Goal: Information Seeking & Learning: Learn about a topic

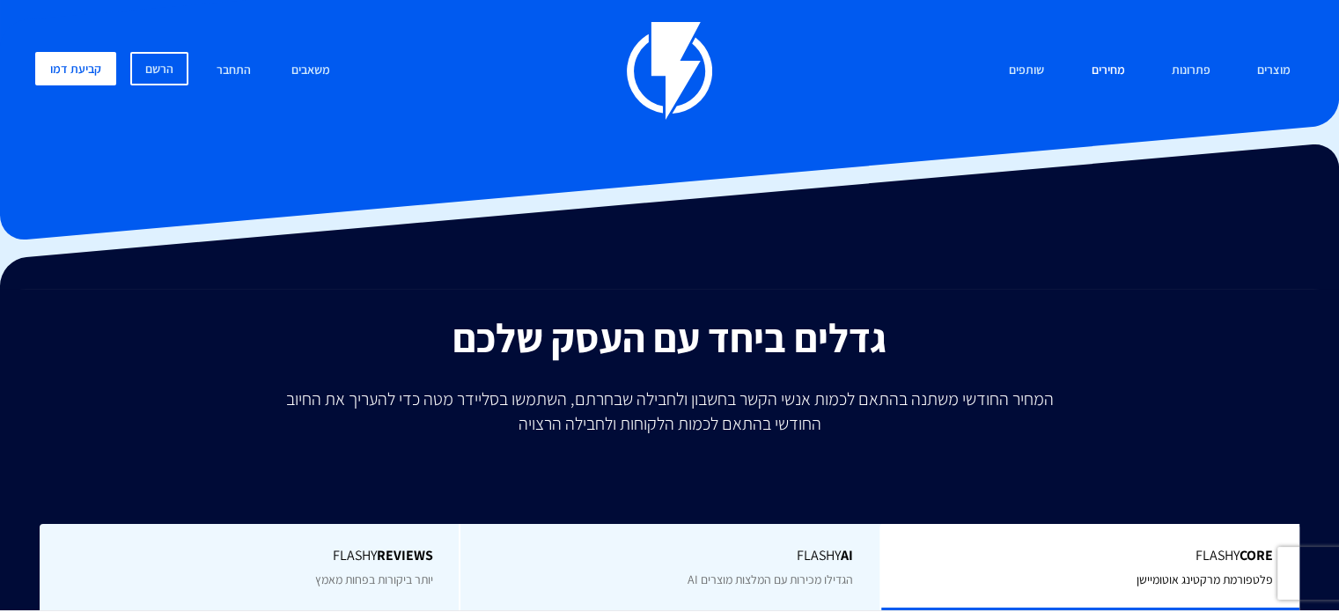
click at [1118, 65] on link "מחירים" at bounding box center [1107, 71] width 60 height 38
click at [1108, 75] on link "מחירים" at bounding box center [1107, 71] width 60 height 38
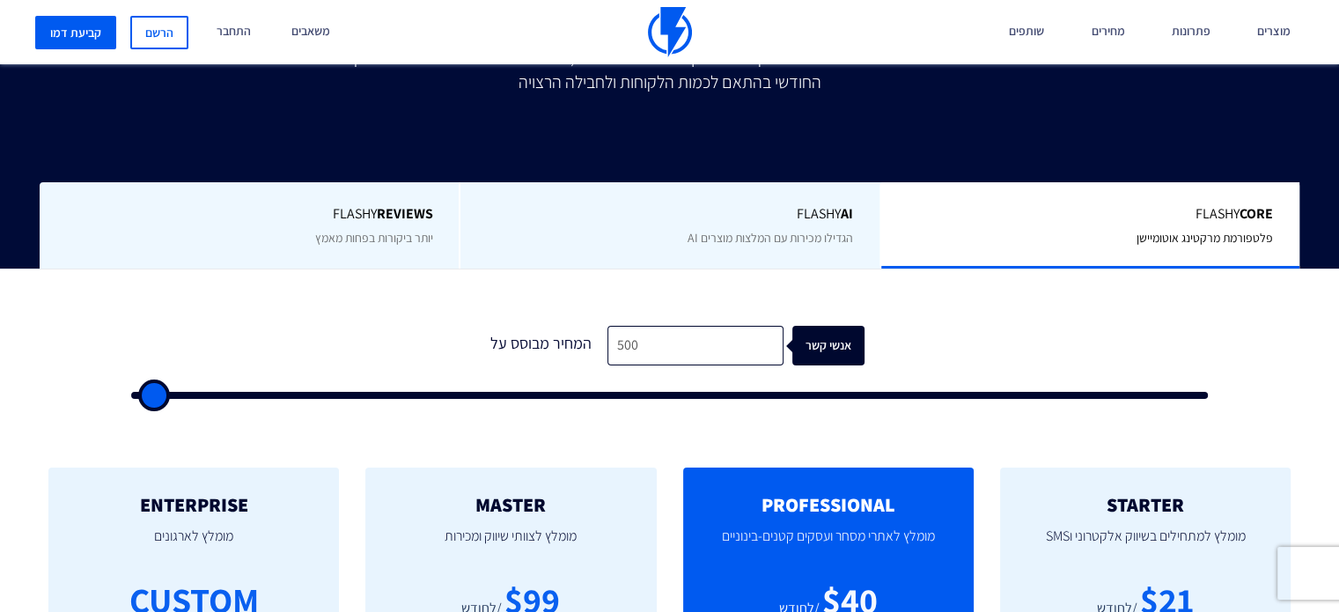
scroll to position [440, 0]
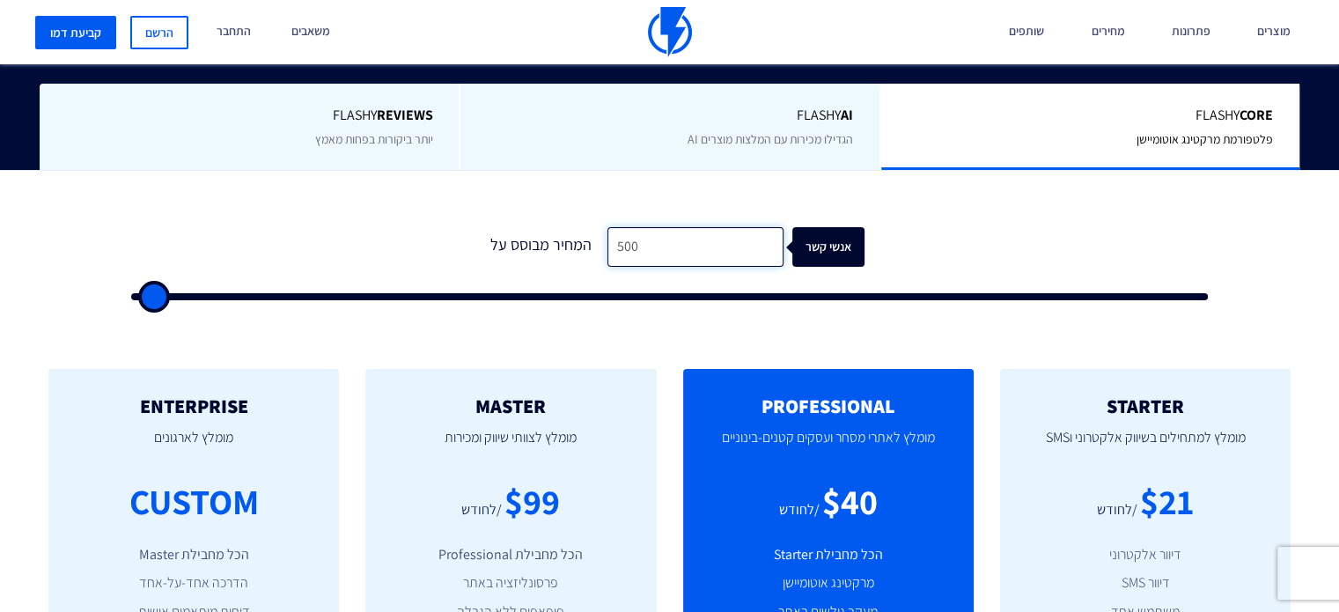
click at [705, 260] on input "500" at bounding box center [695, 247] width 176 height 40
click at [704, 260] on input "500" at bounding box center [695, 247] width 176 height 40
click at [702, 261] on input "500" at bounding box center [695, 247] width 176 height 40
type input "1"
type input "500"
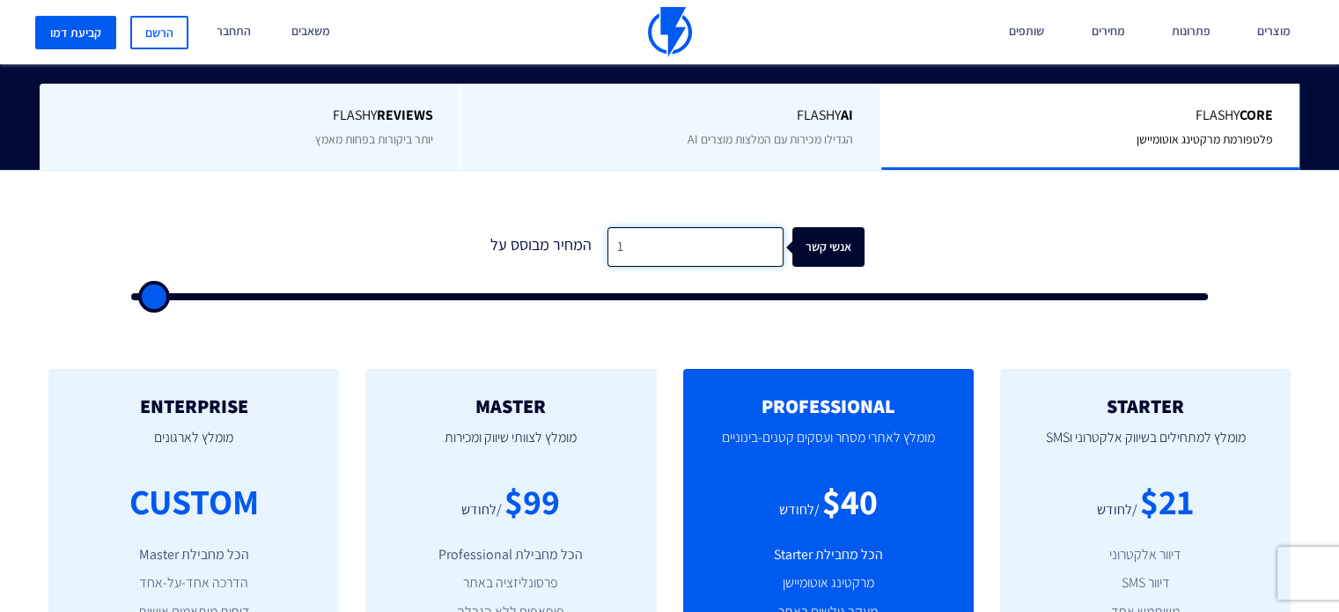
type input "10"
type input "500"
type input "100"
type input "500"
type input "1,000"
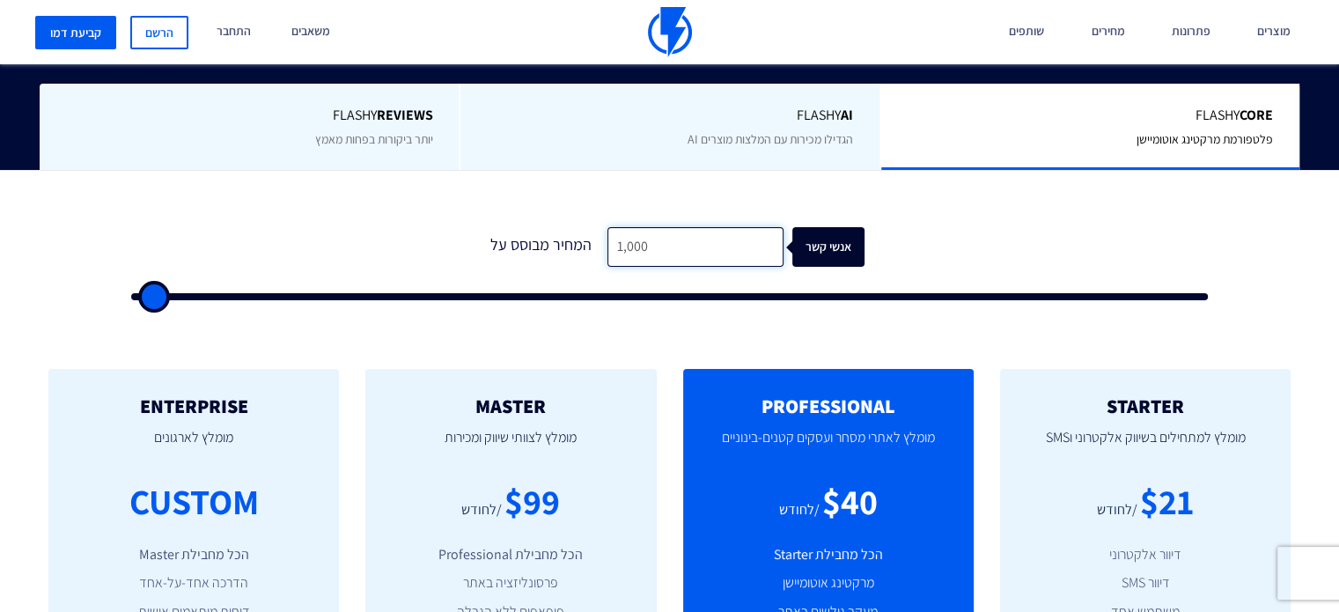
type input "1000"
type input "10,000"
type input "10000"
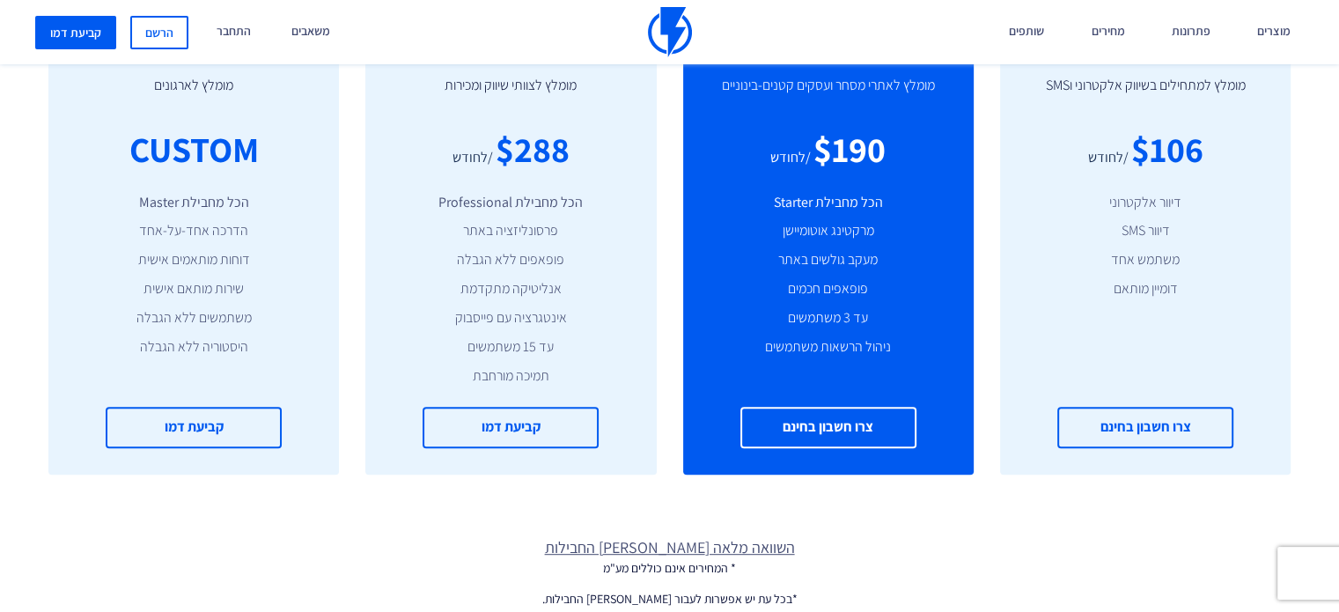
scroll to position [704, 0]
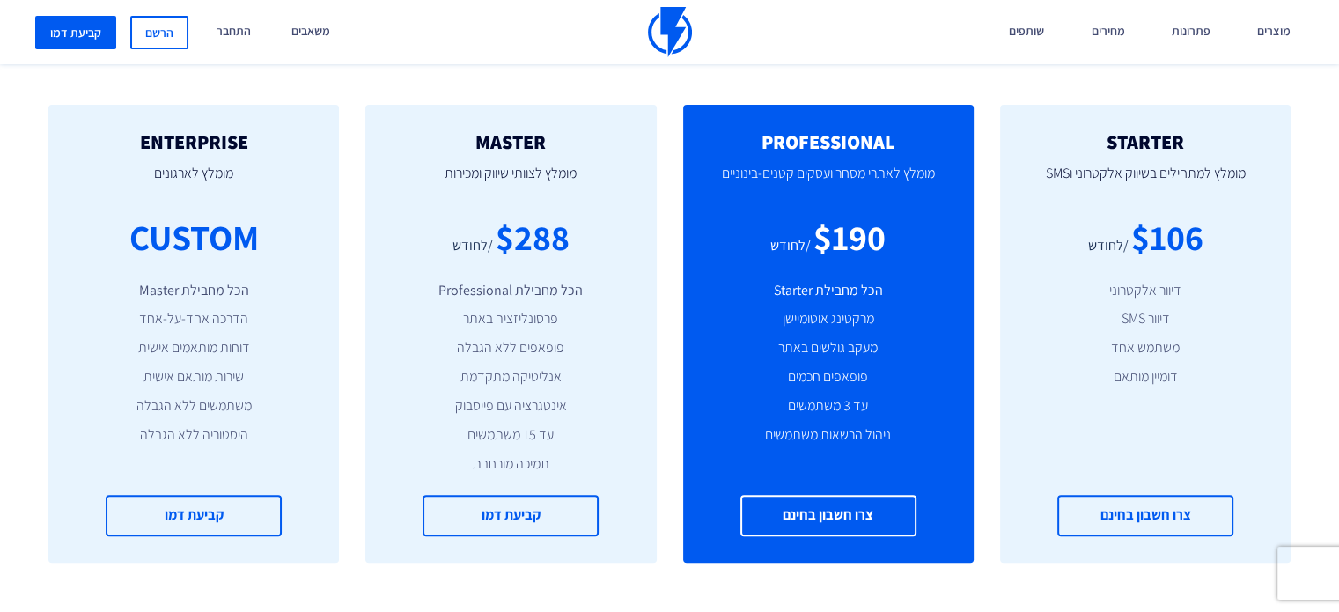
type input "10,000"
click at [1164, 288] on li "דיוור אלקטרוני" at bounding box center [1145, 291] width 238 height 20
click at [1164, 319] on li "דיוור SMS" at bounding box center [1145, 319] width 238 height 20
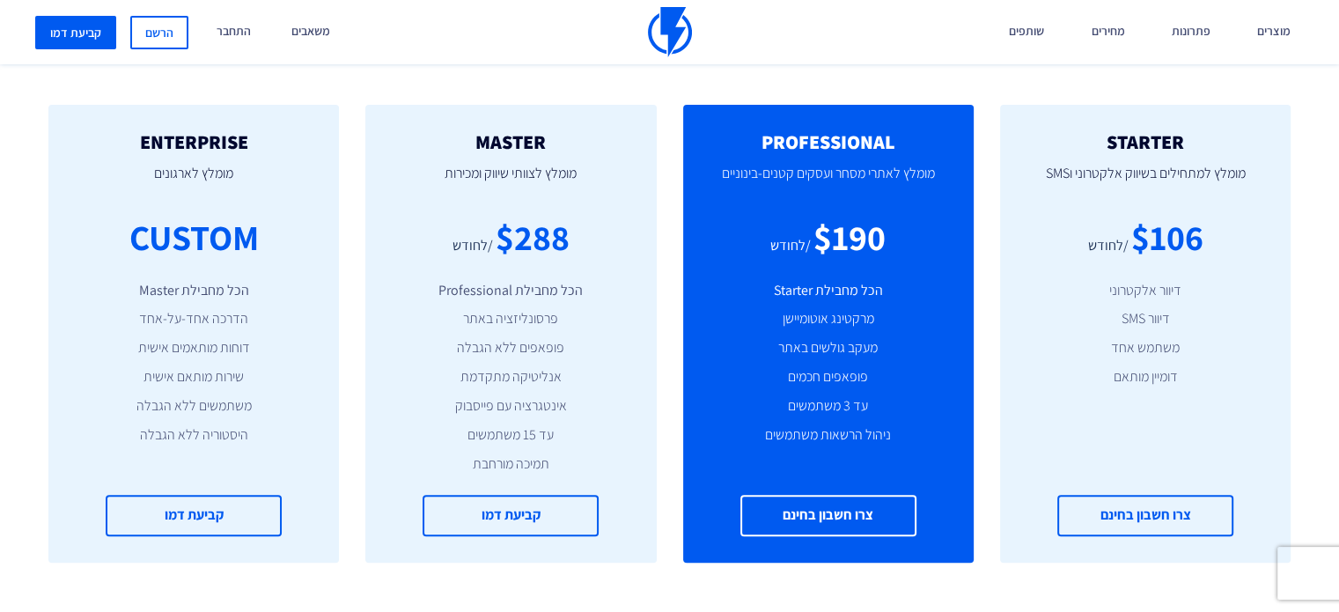
click at [1148, 291] on li "דיוור אלקטרוני" at bounding box center [1145, 291] width 238 height 20
click at [1138, 326] on li "דיוור SMS" at bounding box center [1145, 319] width 238 height 20
click at [1138, 325] on li "דיוור SMS" at bounding box center [1145, 319] width 238 height 20
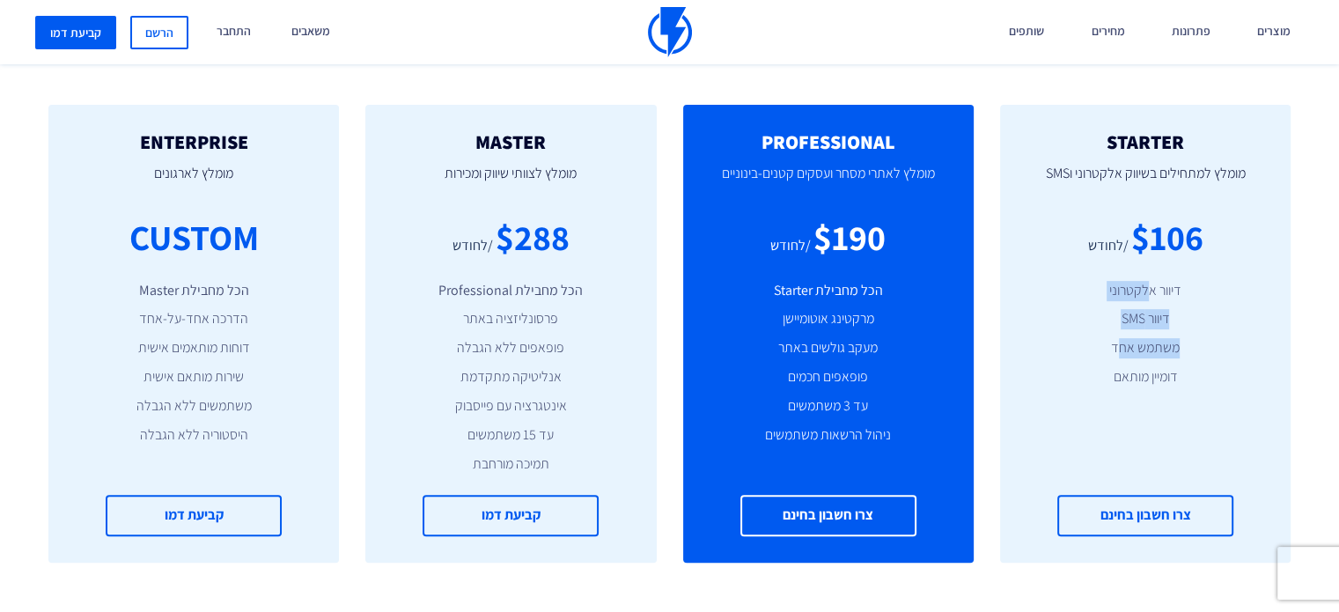
drag, startPoint x: 1149, startPoint y: 281, endPoint x: 1121, endPoint y: 346, distance: 70.9
click at [1121, 346] on ul "דיוור אלקטרוני דיוור SMS משתמש אחד דומיין מותאם" at bounding box center [1145, 334] width 238 height 106
click at [1123, 334] on ul "דיוור אלקטרוני דיוור SMS משתמש אחד דומיין מותאם" at bounding box center [1145, 334] width 238 height 106
drag, startPoint x: 1119, startPoint y: 323, endPoint x: 1180, endPoint y: 275, distance: 77.1
click at [1180, 275] on div "STARTER מומלץ למתחילים בשיווק אלקטרוני וSMS $106 /לחודש דיוור אלקטרוני דיוור SM…" at bounding box center [1145, 334] width 290 height 458
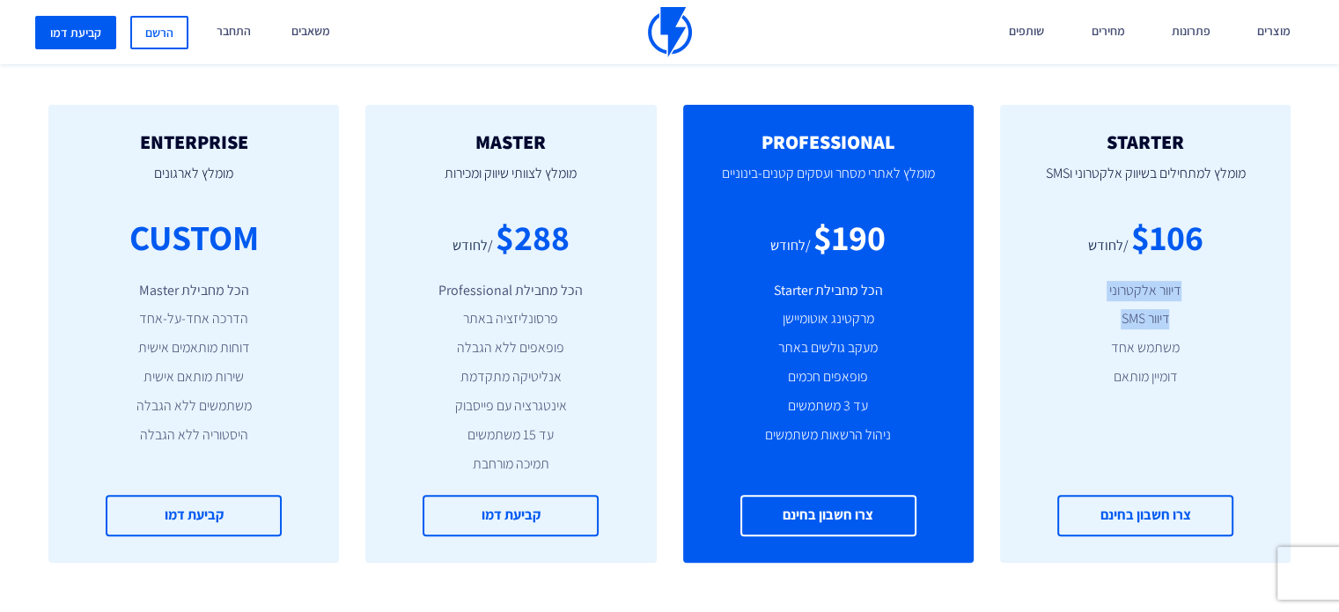
click at [1155, 287] on li "דיוור אלקטרוני" at bounding box center [1145, 291] width 238 height 20
click at [1148, 326] on li "דיוור SMS" at bounding box center [1145, 319] width 238 height 20
drag, startPoint x: 1140, startPoint y: 283, endPoint x: 1133, endPoint y: 300, distance: 17.8
click at [1137, 284] on li "דיוור אלקטרוני" at bounding box center [1145, 291] width 238 height 20
click at [1131, 330] on ul "דיוור אלקטרוני דיוור SMS משתמש אחד דומיין מותאם" at bounding box center [1145, 334] width 238 height 106
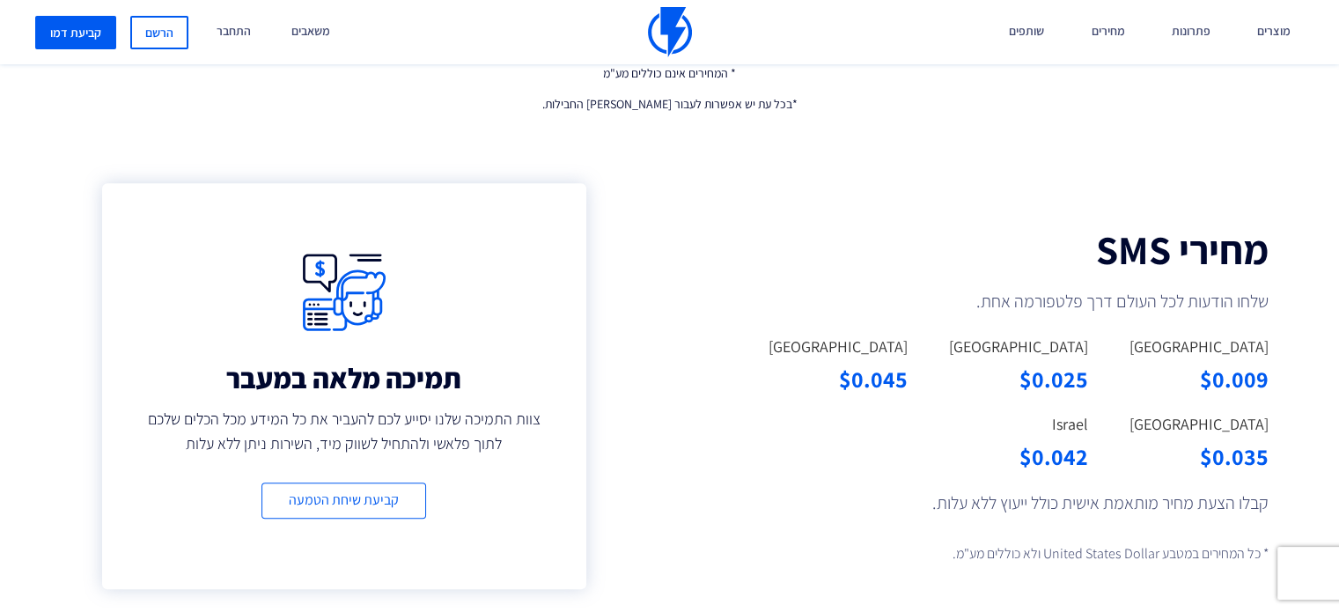
scroll to position [1408, 0]
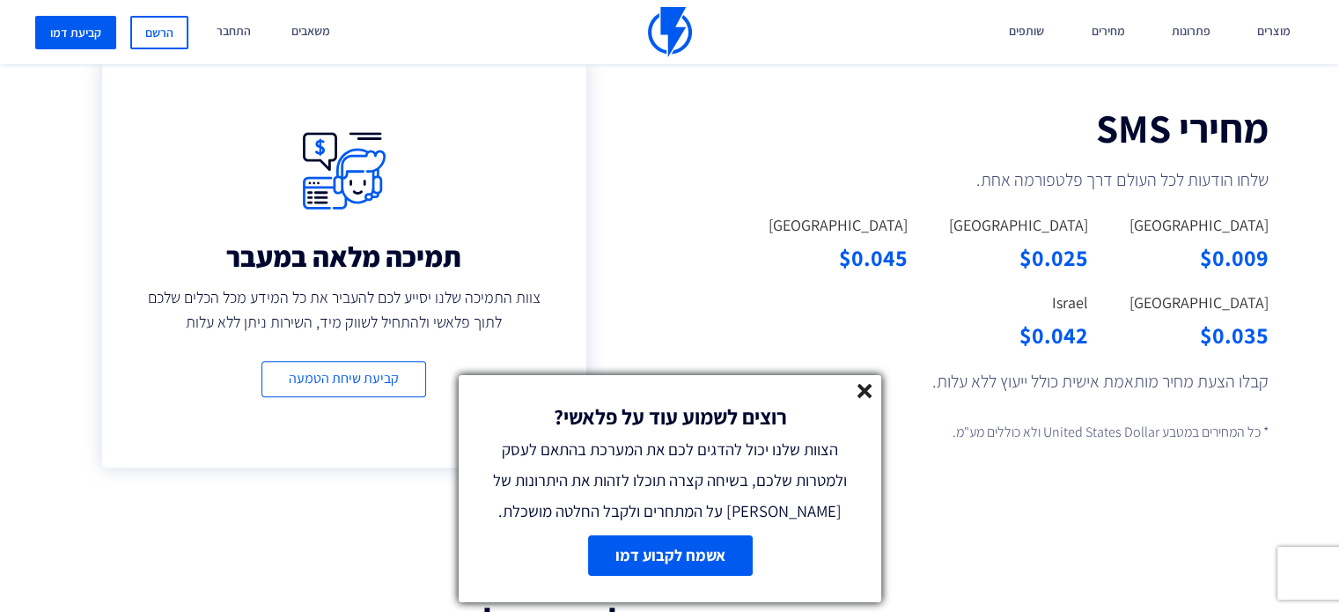
click at [859, 389] on icon at bounding box center [864, 391] width 15 height 15
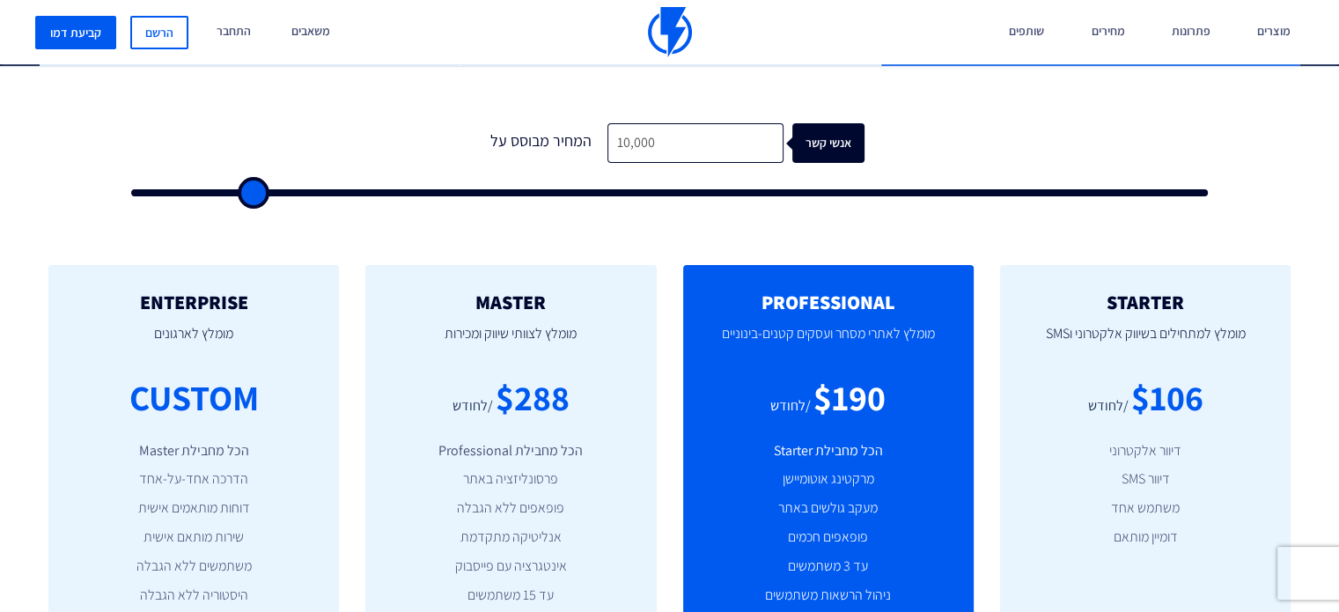
scroll to position [440, 0]
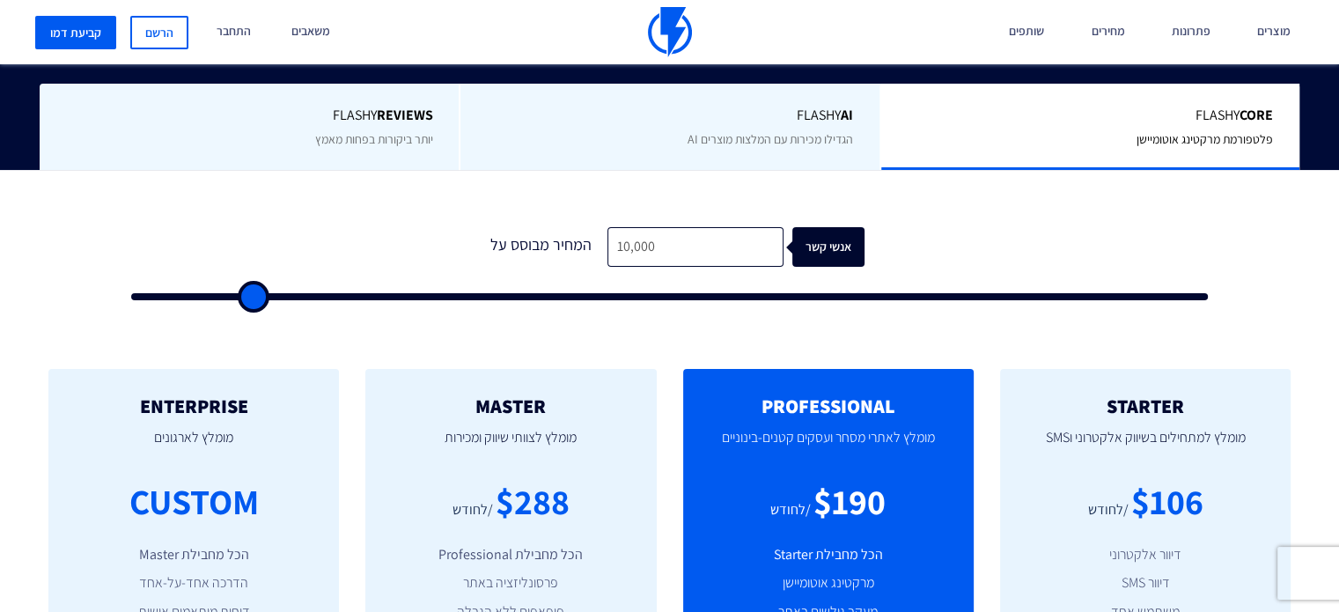
click at [708, 143] on span "הגדילו מכירות עם המלצות מוצרים AI" at bounding box center [769, 139] width 165 height 16
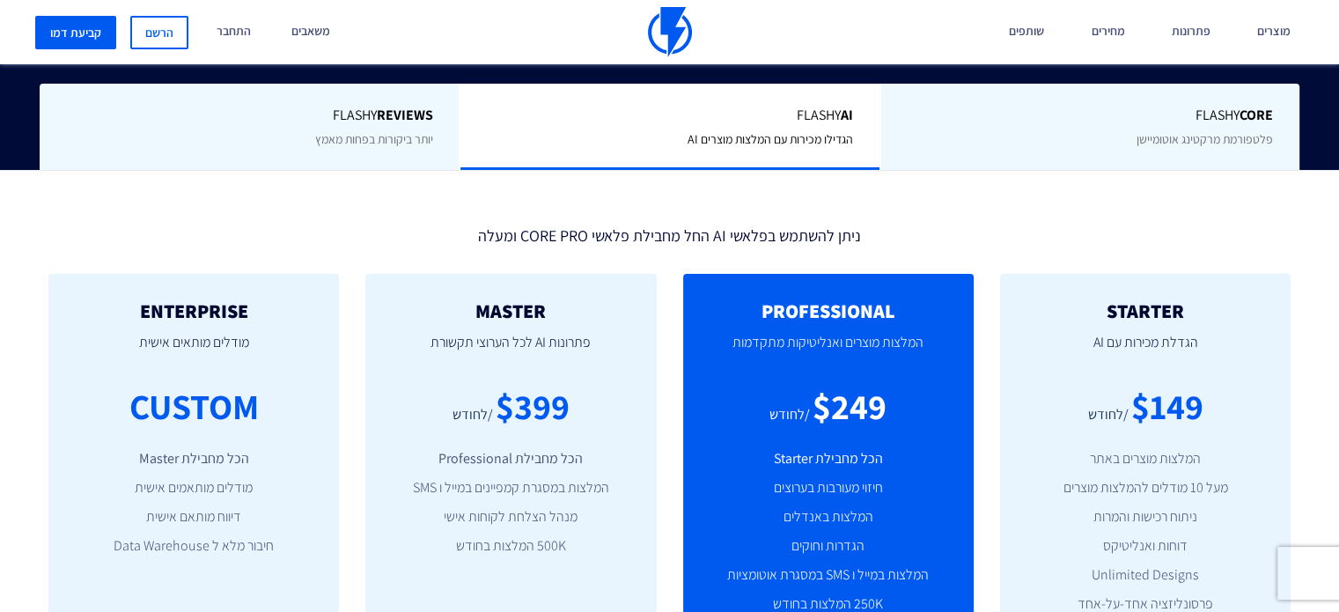
click at [1155, 333] on p "הגדלת מכירות עם AI" at bounding box center [1145, 351] width 238 height 60
click at [1155, 330] on p "הגדלת מכירות עם AI" at bounding box center [1145, 351] width 238 height 60
click at [1141, 393] on div "$149" at bounding box center [1166, 406] width 72 height 50
click at [1101, 136] on div "Flashy Core פלטפורמת מרקטינג אוטומיישן" at bounding box center [1089, 127] width 420 height 87
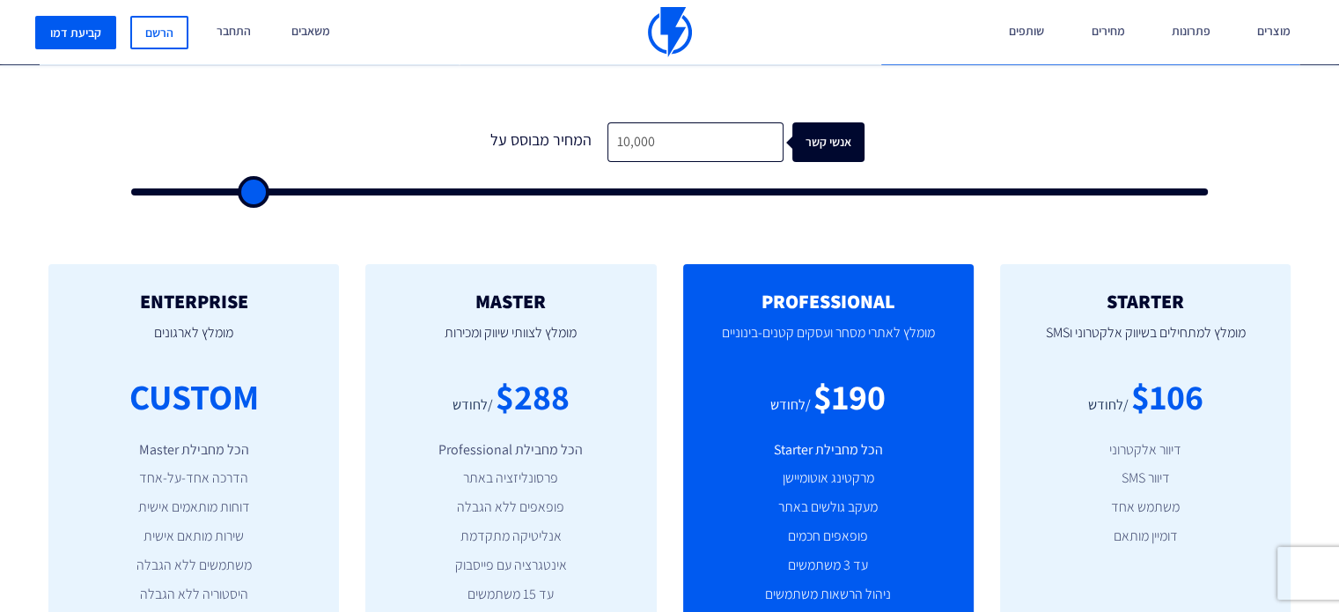
scroll to position [704, 0]
